Goal: Task Accomplishment & Management: Manage account settings

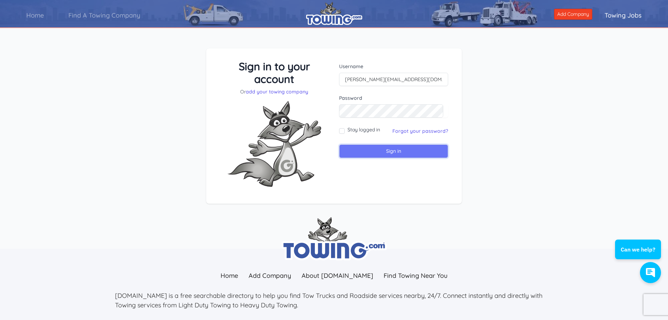
click at [387, 151] on input "Sign in" at bounding box center [393, 151] width 109 height 14
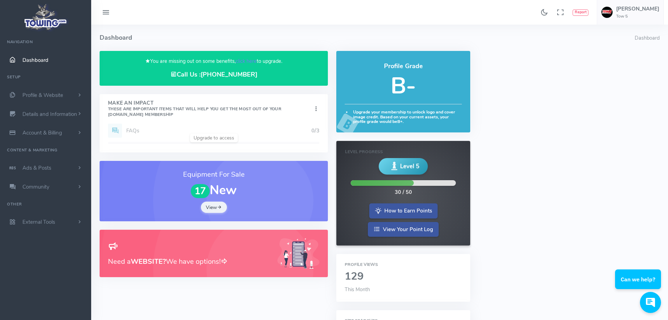
click at [404, 165] on span "Level 5" at bounding box center [409, 166] width 19 height 9
click at [46, 18] on img at bounding box center [45, 17] width 47 height 30
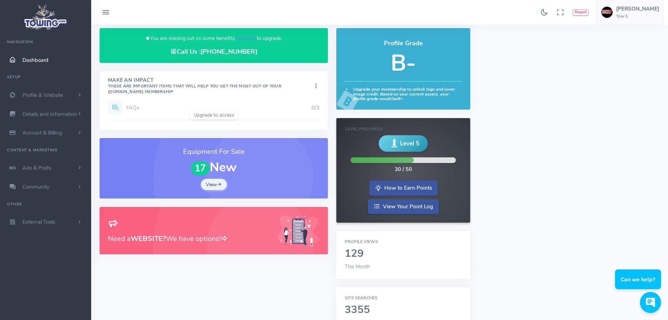
scroll to position [35, 0]
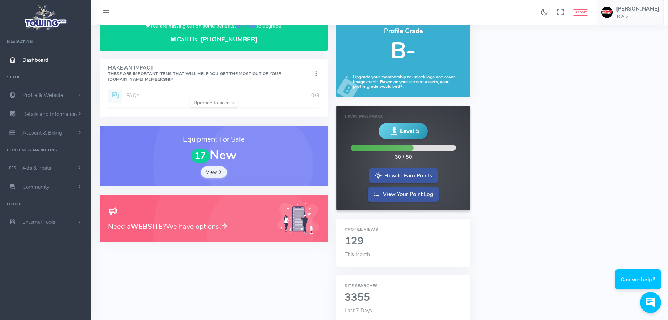
click at [40, 60] on span "Dashboard" at bounding box center [35, 59] width 26 height 7
